Goal: Complete application form

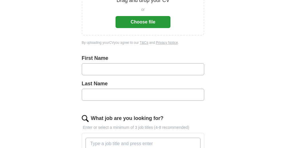
scroll to position [107, 0]
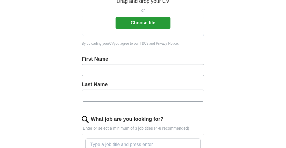
click at [148, 22] on button "Choose file" at bounding box center [143, 23] width 55 height 12
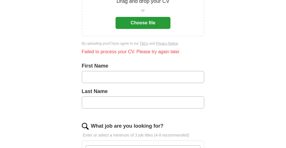
click at [147, 23] on button "Choose file" at bounding box center [143, 23] width 55 height 12
click at [96, 72] on input "text" at bounding box center [143, 77] width 123 height 12
type input "********"
click at [92, 101] on input "text" at bounding box center [143, 103] width 123 height 12
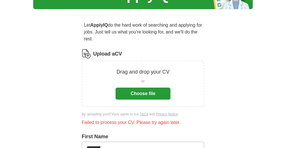
scroll to position [38, 0]
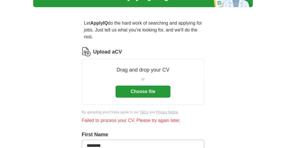
type input "*******"
click at [142, 90] on button "Choose file" at bounding box center [143, 92] width 55 height 12
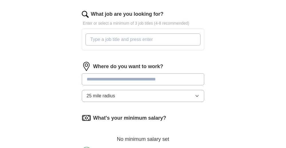
scroll to position [218, 0]
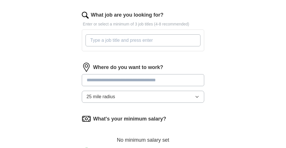
click at [197, 40] on input "What job are you looking for?" at bounding box center [143, 40] width 115 height 12
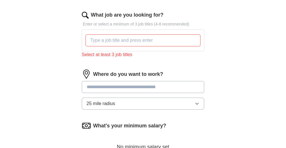
click at [197, 96] on div "Where do you want to work? 25 mile radius" at bounding box center [143, 92] width 123 height 45
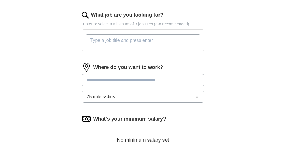
paste input "Facilities Manager"
type input "Facilities Manager"
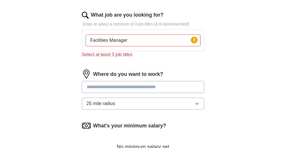
click at [108, 87] on input "text" at bounding box center [143, 87] width 123 height 12
paste input "text"
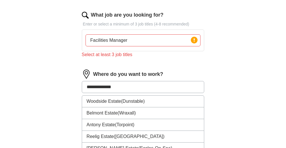
type input "**********"
click at [129, 41] on input "Facilities Manager" at bounding box center [143, 40] width 115 height 12
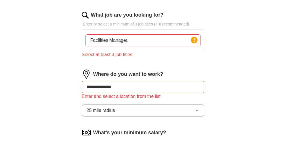
paste input "Estate Manager"
click at [129, 41] on input "Facilities Manager,Estate Manager" at bounding box center [143, 40] width 115 height 12
click at [164, 42] on input "Facilities Manager, Estate Manager" at bounding box center [143, 40] width 115 height 12
paste input "Project Manager"
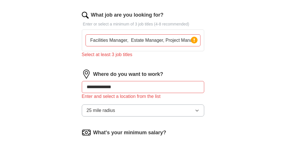
click at [226, 39] on div "**********" at bounding box center [143, 9] width 220 height 418
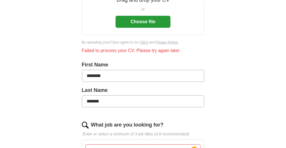
scroll to position [109, 0]
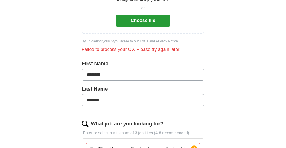
click at [148, 19] on button "Choose file" at bounding box center [143, 21] width 55 height 12
click at [147, 20] on button "Choose file" at bounding box center [143, 21] width 55 height 12
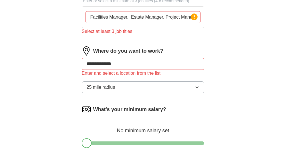
scroll to position [212, 0]
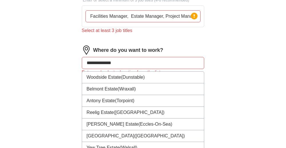
click at [124, 63] on input "**********" at bounding box center [143, 63] width 123 height 12
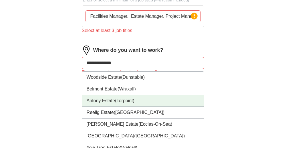
click at [111, 102] on li "Antony Estate (Torpoint)" at bounding box center [143, 101] width 122 height 12
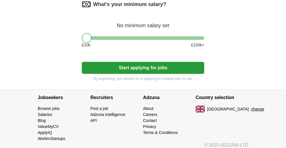
scroll to position [315, 0]
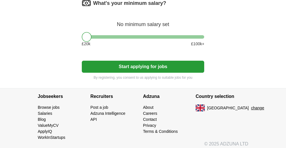
click at [166, 67] on button "Start applying for jobs" at bounding box center [143, 67] width 123 height 12
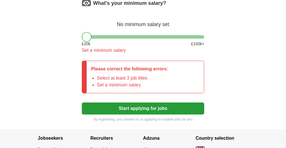
click at [187, 35] on div "What's your minimum salary? No minimum salary set £ 20 k £ 100 k+ Set a minimum…" at bounding box center [143, 29] width 123 height 60
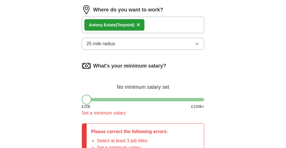
scroll to position [247, 0]
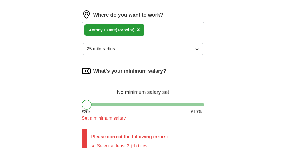
click at [198, 49] on icon "button" at bounding box center [197, 49] width 5 height 5
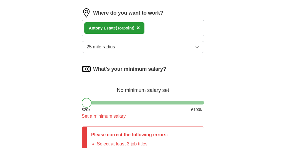
scroll to position [251, 0]
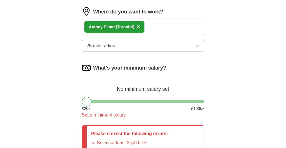
click at [154, 100] on div at bounding box center [143, 101] width 123 height 3
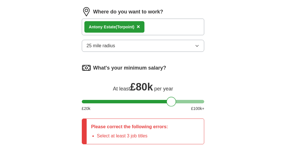
click at [171, 101] on div at bounding box center [143, 101] width 123 height 3
click at [181, 101] on div at bounding box center [143, 101] width 123 height 3
click at [191, 101] on div at bounding box center [143, 101] width 123 height 3
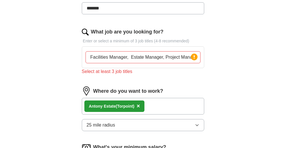
scroll to position [170, 0]
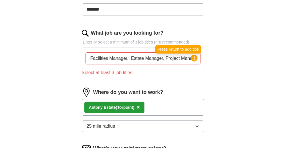
click at [194, 58] on icon at bounding box center [194, 57] width 1 height 3
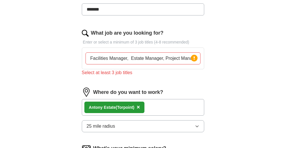
click at [194, 58] on icon at bounding box center [194, 57] width 1 height 3
click at [152, 76] on div "What job are you looking for? Enter or select a minimum of 3 job titles (4-8 re…" at bounding box center [143, 55] width 123 height 52
drag, startPoint x: 196, startPoint y: 57, endPoint x: 190, endPoint y: 50, distance: 10.0
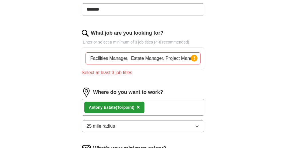
click at [190, 50] on div "Press return to add title" at bounding box center [179, 49] width 46 height 8
click at [165, 60] on input "Facilities Manager, Estate Manager, Project Manager" at bounding box center [143, 58] width 115 height 12
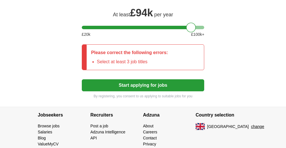
scroll to position [326, 0]
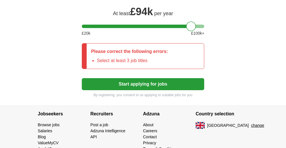
type input "Facilities Manager, Estate Manager and Project Manager"
click at [169, 85] on button "Start applying for jobs" at bounding box center [143, 84] width 123 height 12
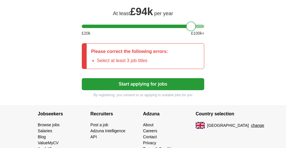
click at [169, 85] on button "Start applying for jobs" at bounding box center [143, 84] width 123 height 12
